Goal: Task Accomplishment & Management: Use online tool/utility

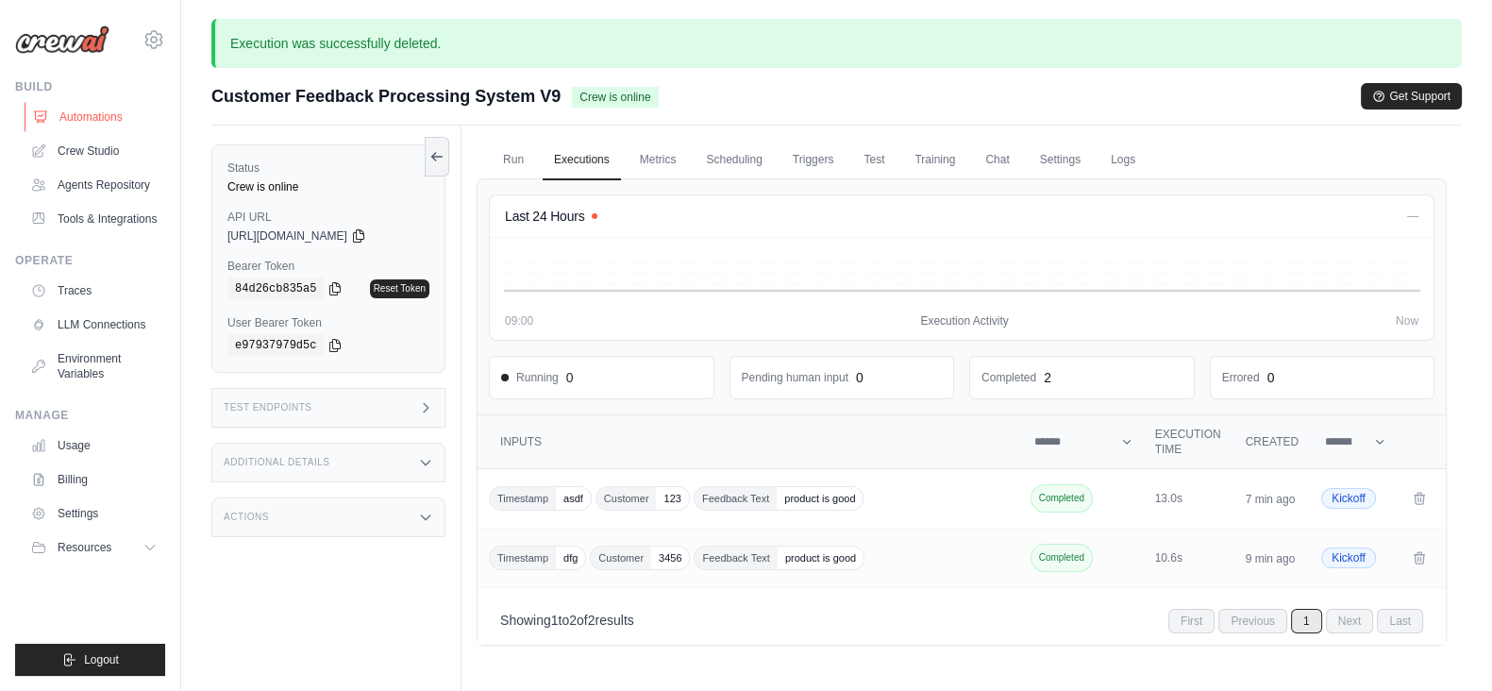
click at [87, 102] on link "Automations" at bounding box center [96, 117] width 142 height 30
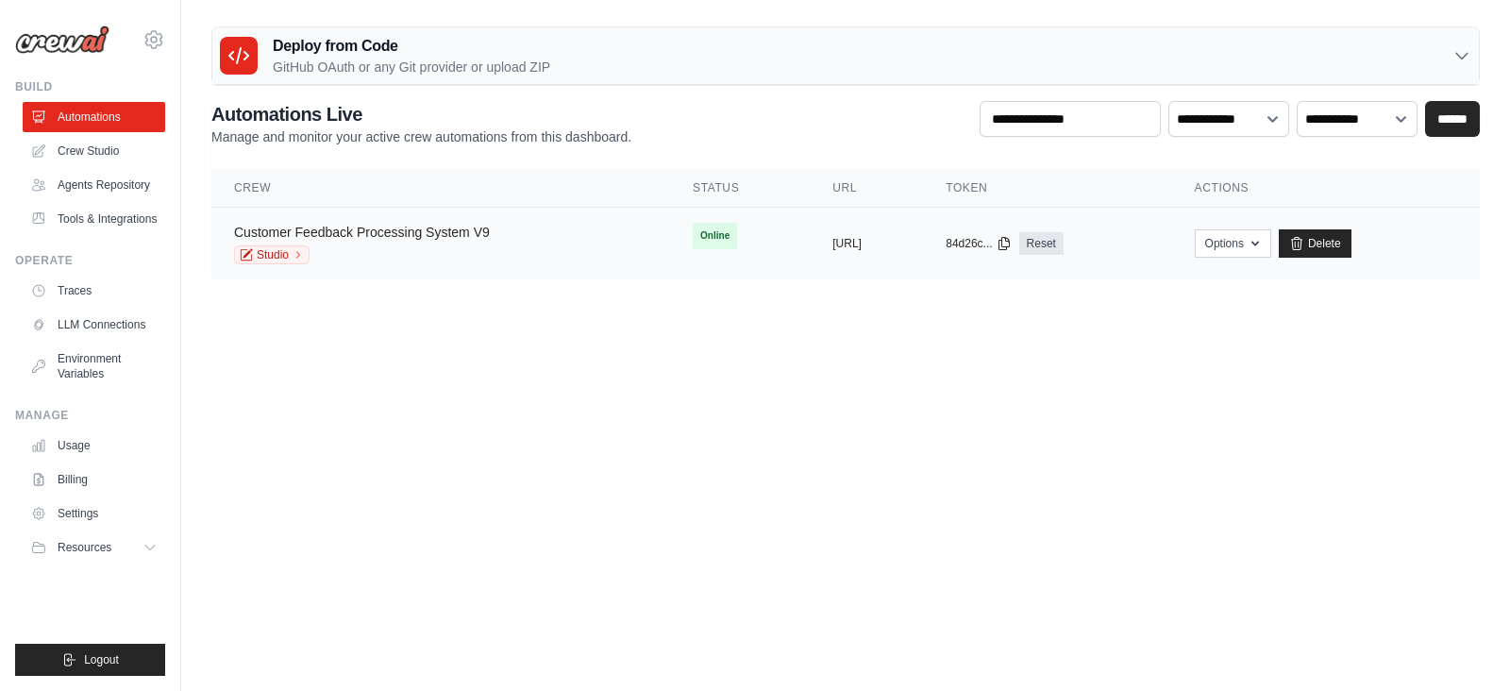
click at [480, 227] on link "Customer Feedback Processing System V9" at bounding box center [362, 232] width 256 height 15
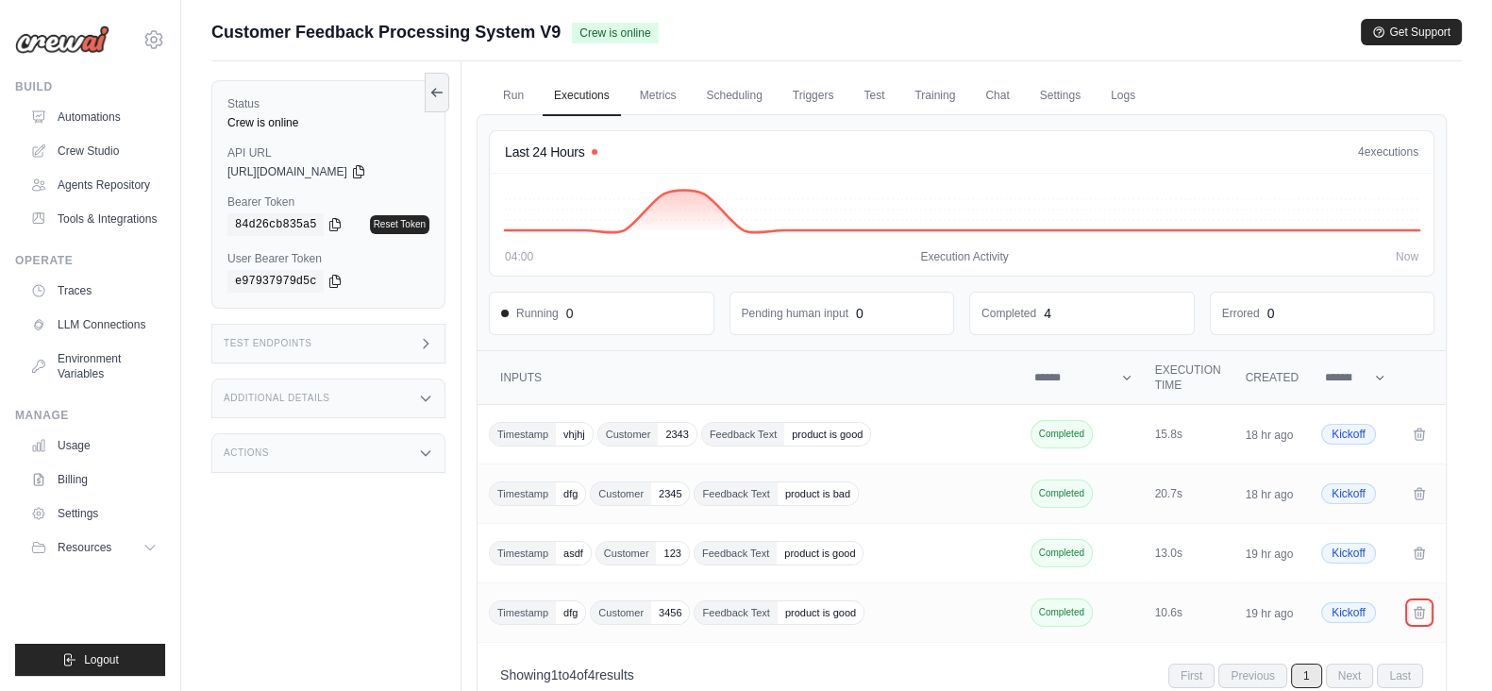
drag, startPoint x: 1412, startPoint y: 609, endPoint x: 856, endPoint y: 134, distance: 731.5
click at [1412, 609] on icon "Crew executions table" at bounding box center [1418, 612] width 15 height 15
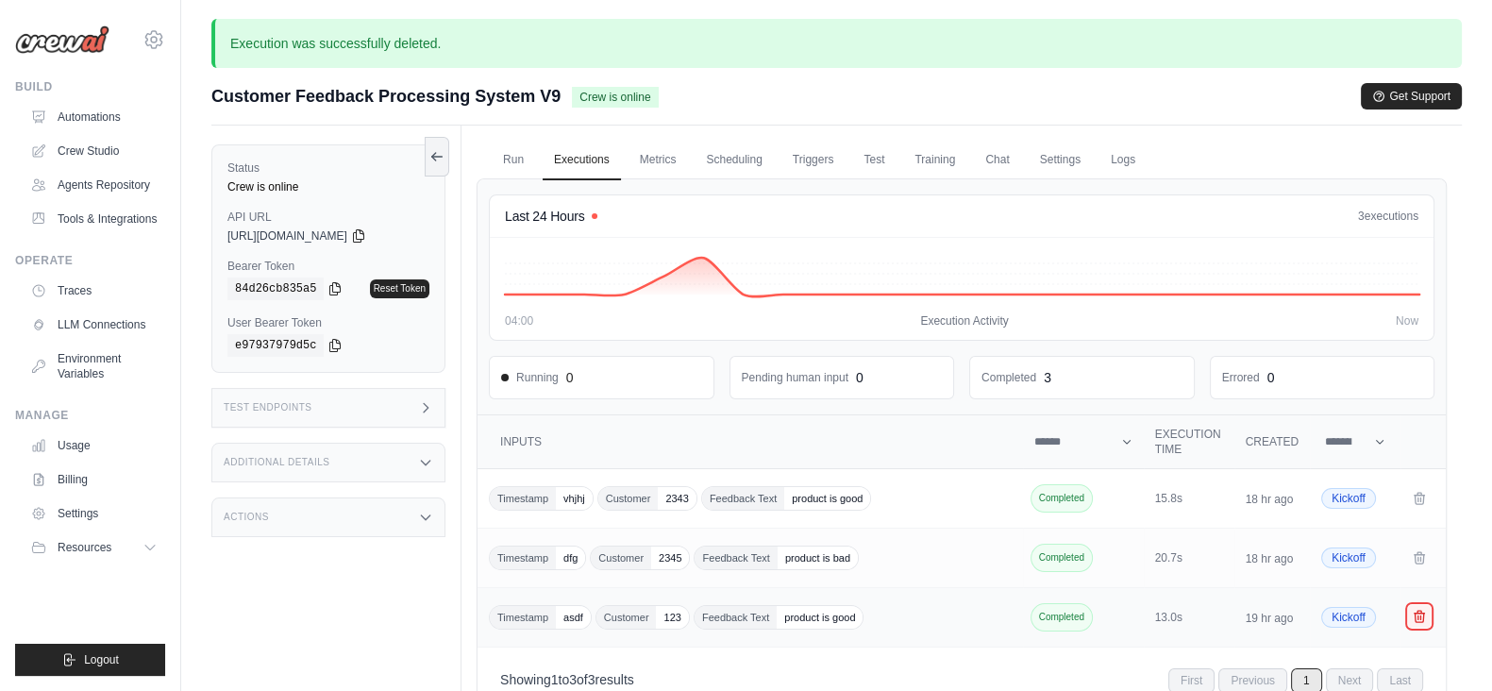
click at [1415, 613] on icon "Crew executions table" at bounding box center [1419, 615] width 10 height 11
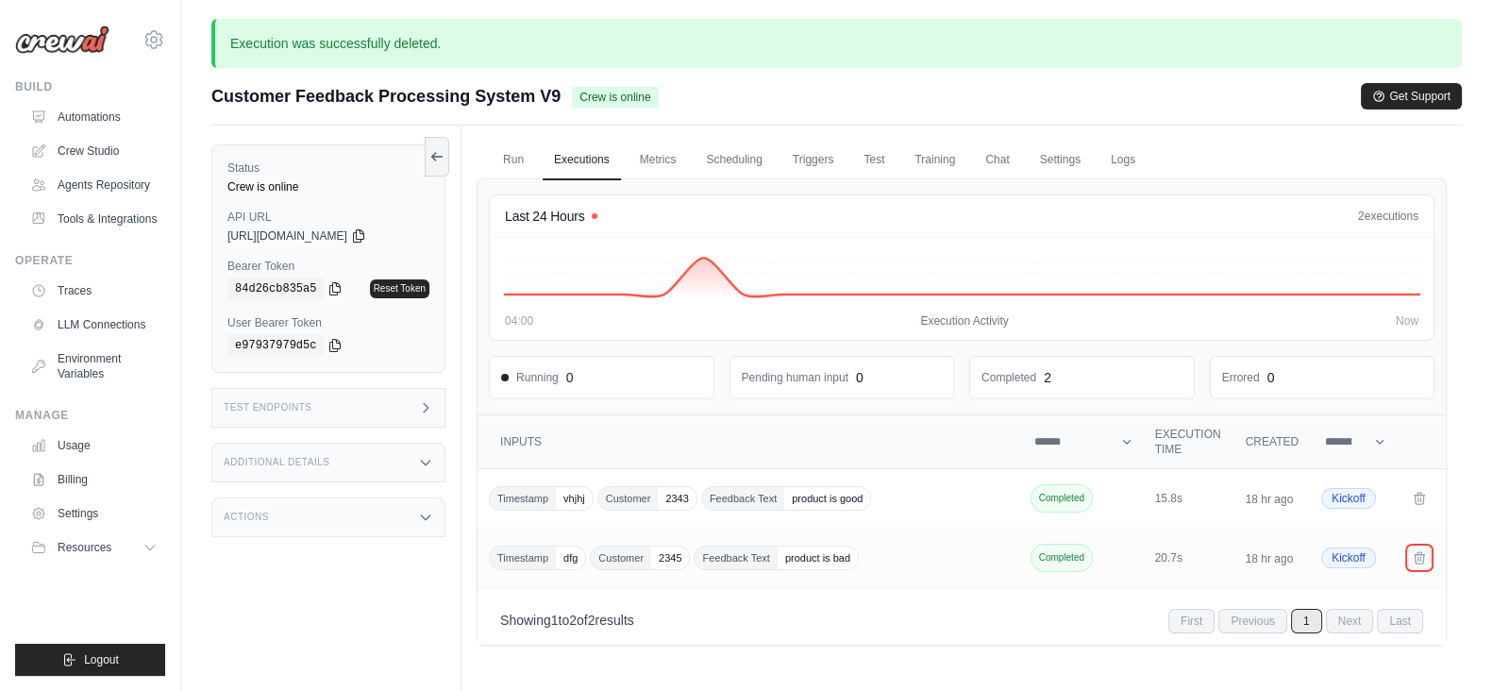
drag, startPoint x: 1421, startPoint y: 552, endPoint x: 859, endPoint y: 124, distance: 706.9
click at [1421, 552] on icon "Crew executions table" at bounding box center [1418, 557] width 15 height 15
